Goal: Transaction & Acquisition: Download file/media

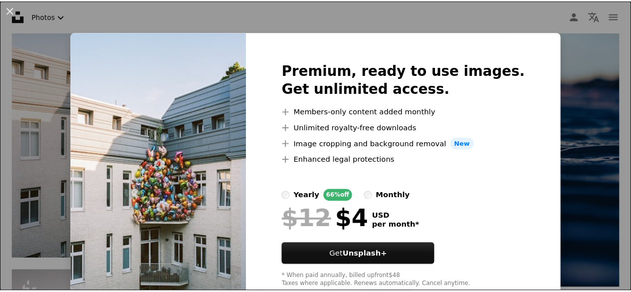
scroll to position [28, 0]
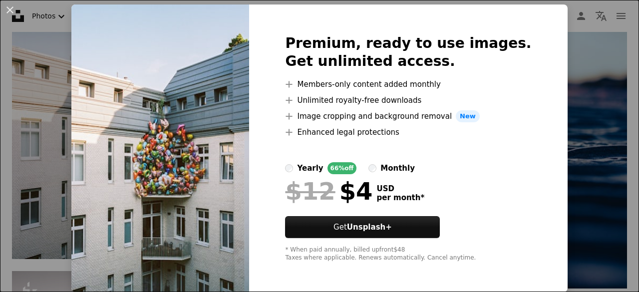
click at [567, 89] on div "An X shape Premium, ready to use images. Get unlimited access. A plus sign Memb…" at bounding box center [319, 146] width 639 height 292
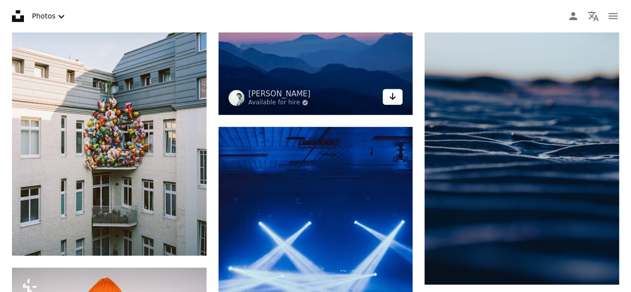
click at [396, 97] on icon "Arrow pointing down" at bounding box center [393, 96] width 8 height 12
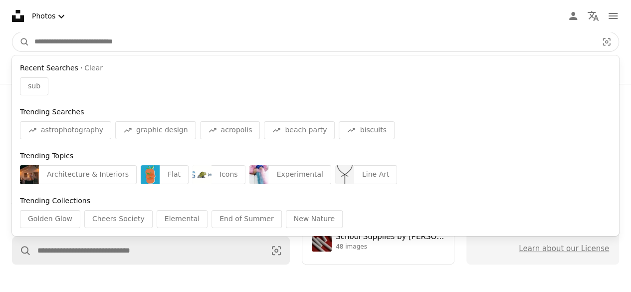
click at [106, 47] on input "Find visuals sitewide" at bounding box center [311, 41] width 565 height 19
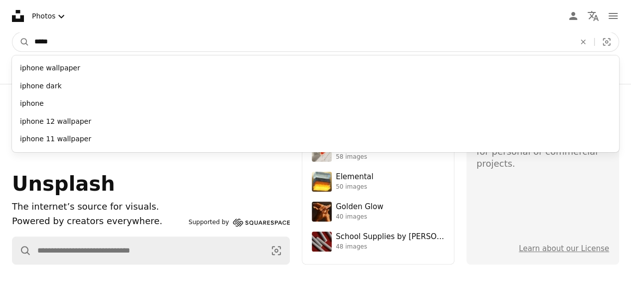
type input "*****"
click at [12, 32] on button "A magnifying glass" at bounding box center [20, 41] width 17 height 19
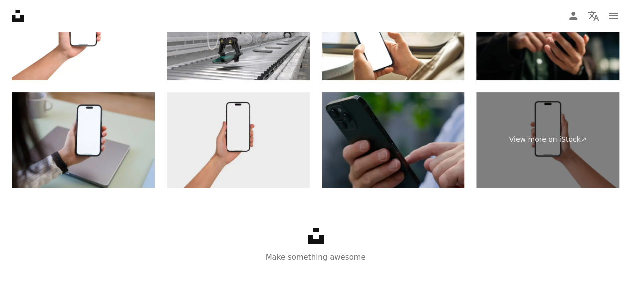
scroll to position [1893, 0]
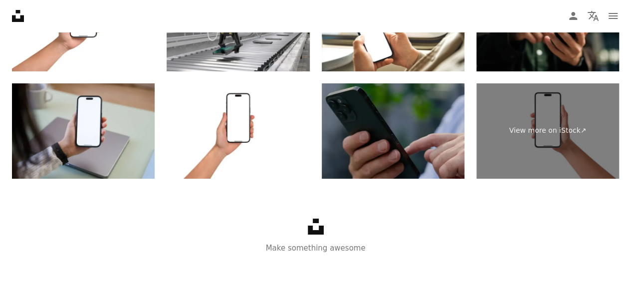
click at [156, 208] on div "Unsplash logo Make something awesome" at bounding box center [315, 236] width 631 height 115
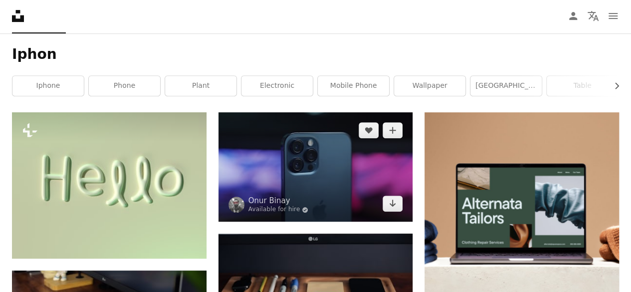
scroll to position [150, 0]
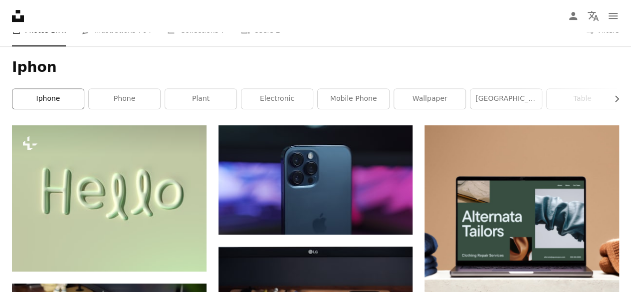
click at [63, 102] on link "iphone" at bounding box center [47, 99] width 71 height 20
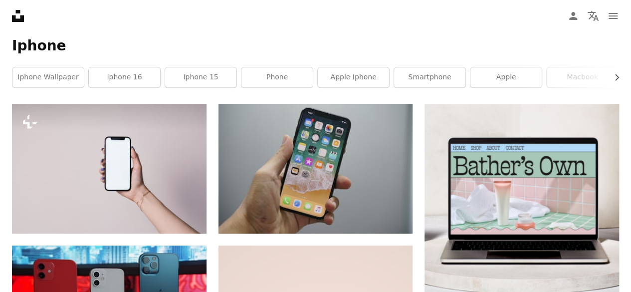
scroll to position [21, 0]
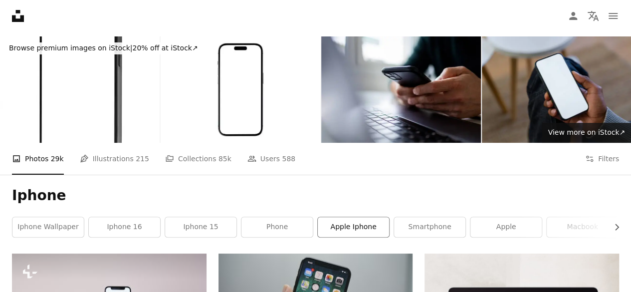
click at [375, 226] on link "apple iphone" at bounding box center [353, 227] width 71 height 20
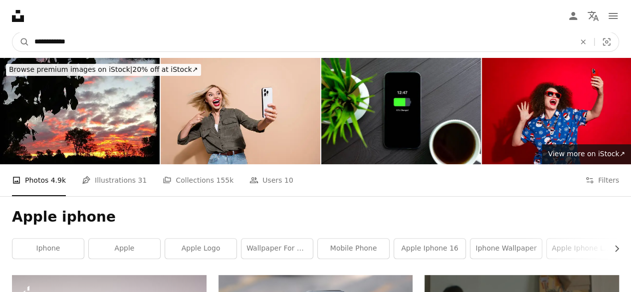
drag, startPoint x: 100, startPoint y: 37, endPoint x: 0, endPoint y: 30, distance: 100.1
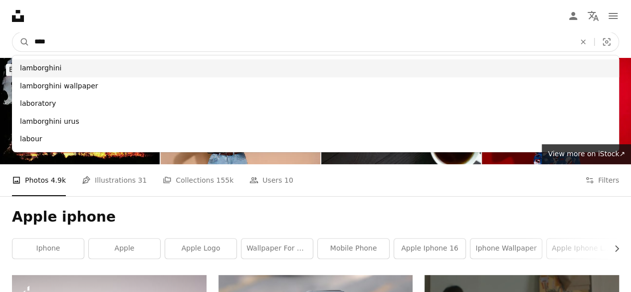
type input "****"
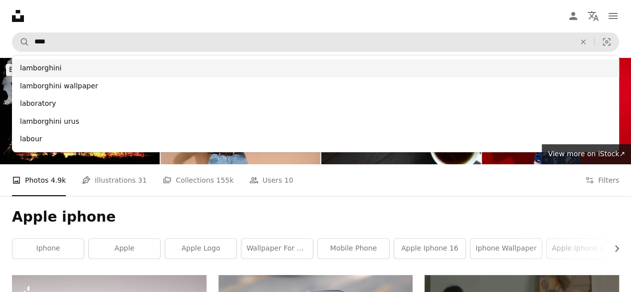
click at [40, 63] on div "lamborghini" at bounding box center [315, 68] width 607 height 18
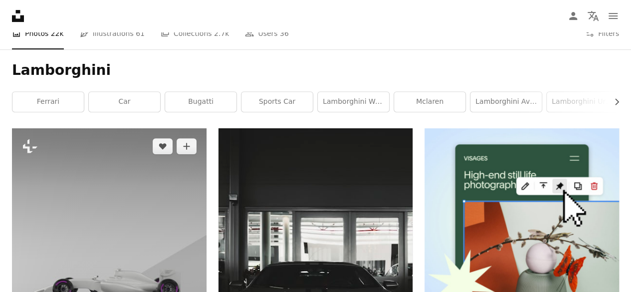
scroll to position [150, 0]
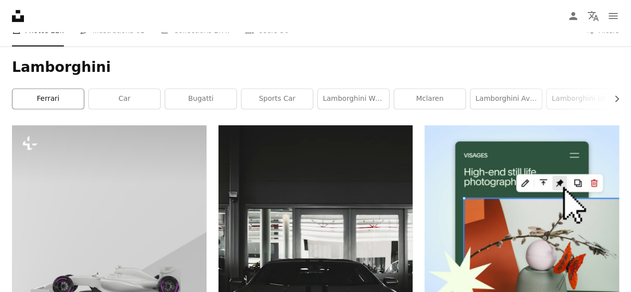
click at [45, 106] on link "ferrari" at bounding box center [47, 99] width 71 height 20
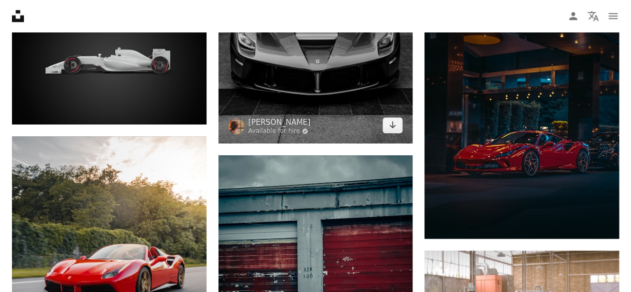
scroll to position [549, 0]
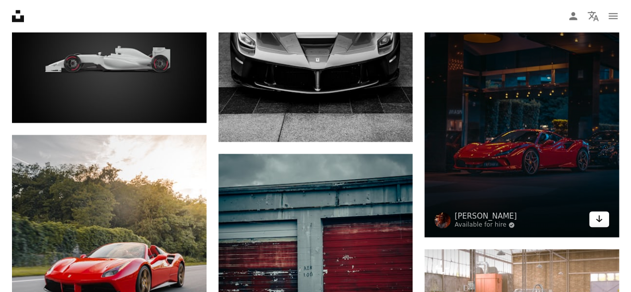
click at [603, 215] on link "Arrow pointing down" at bounding box center [599, 219] width 20 height 16
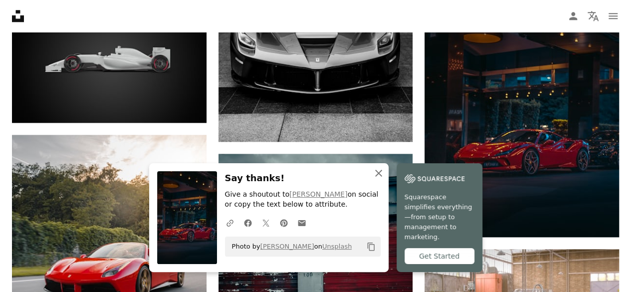
click at [381, 179] on icon "An X shape" at bounding box center [379, 173] width 12 height 12
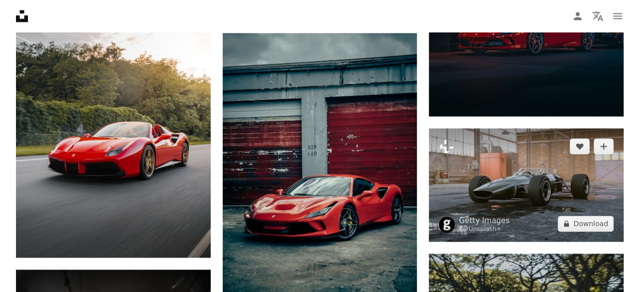
scroll to position [770, 0]
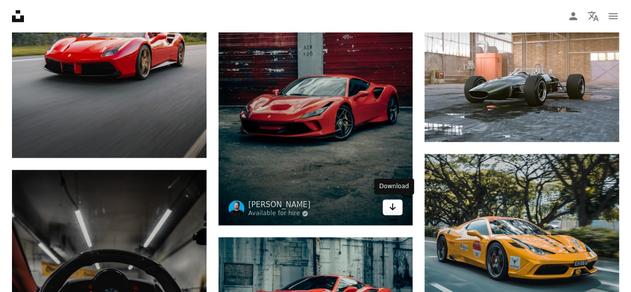
click at [392, 211] on icon "Arrow pointing down" at bounding box center [393, 207] width 8 height 12
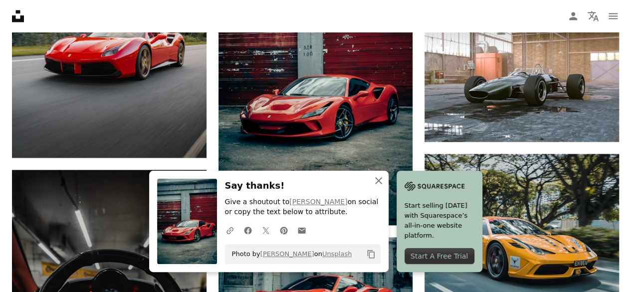
click at [383, 183] on icon "An X shape" at bounding box center [379, 181] width 12 height 12
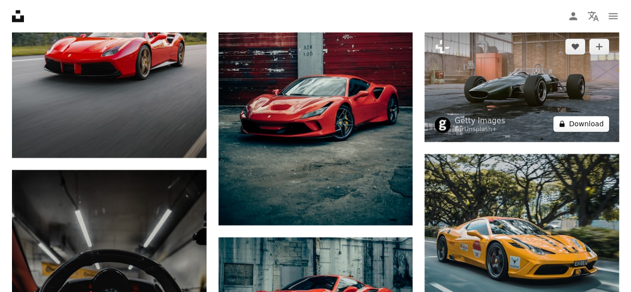
click at [583, 119] on button "A lock Download" at bounding box center [581, 124] width 56 height 16
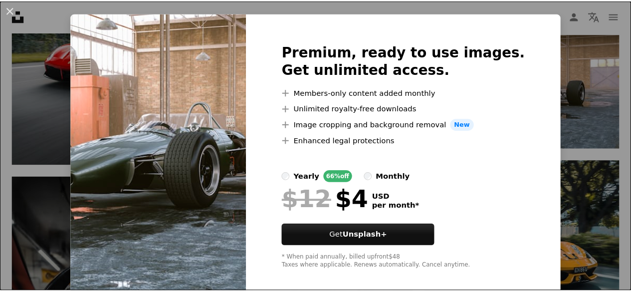
scroll to position [28, 0]
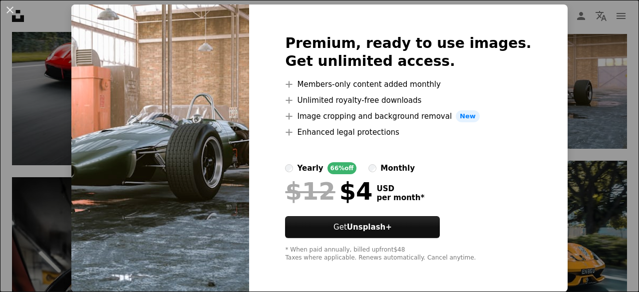
click at [615, 118] on div "An X shape Premium, ready to use images. Get unlimited access. A plus sign Memb…" at bounding box center [319, 146] width 639 height 292
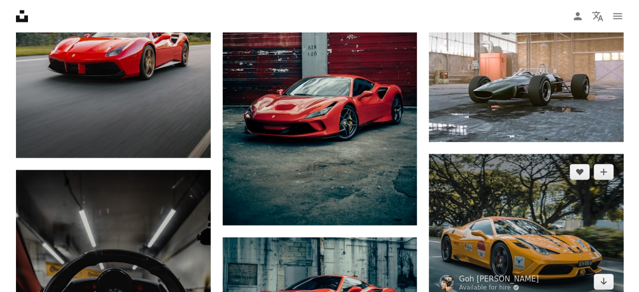
scroll to position [670, 0]
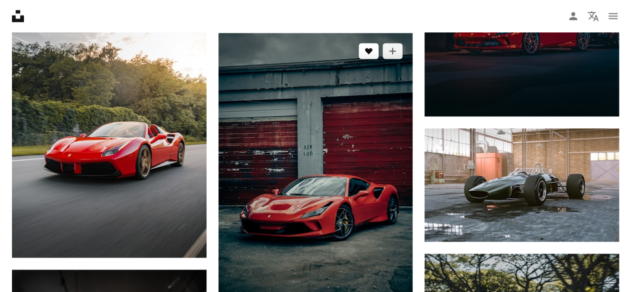
click at [365, 51] on icon "A heart" at bounding box center [369, 51] width 8 height 8
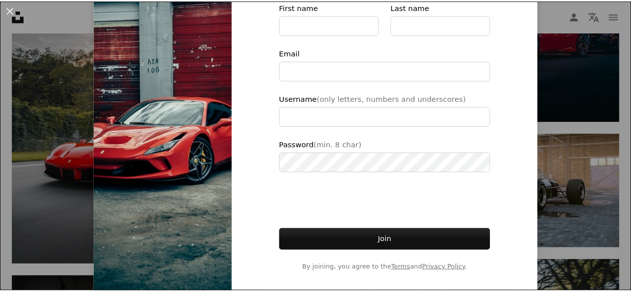
scroll to position [127, 0]
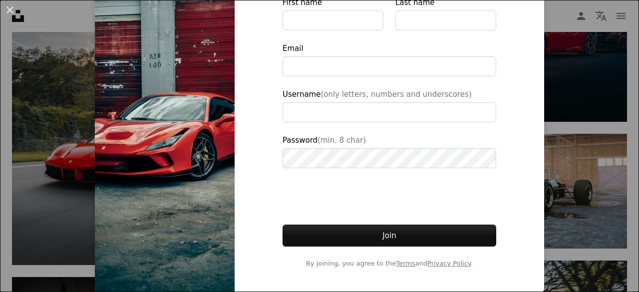
click at [562, 139] on div "An X shape Join Unsplash Already have an account? Login First name Last name Em…" at bounding box center [319, 146] width 639 height 292
